Goal: Task Accomplishment & Management: Manage account settings

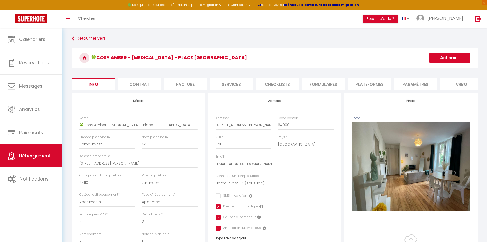
select select "6"
select select "2"
select select "1"
select select "16:00"
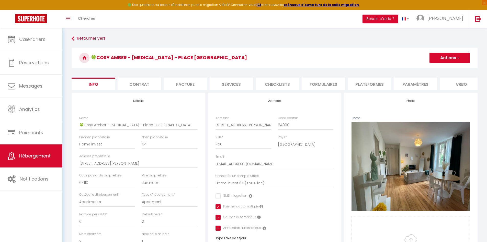
select select "10:00"
select select "30"
select select "120"
select select "28"
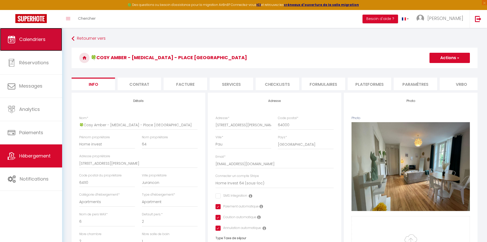
click at [29, 35] on link "Calendriers" at bounding box center [31, 39] width 62 height 23
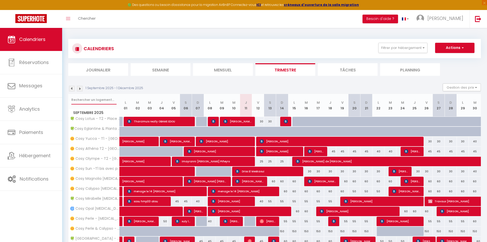
click at [92, 100] on input "text" at bounding box center [93, 99] width 45 height 9
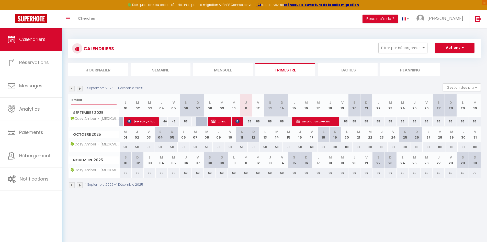
type input "amber"
